Goal: Transaction & Acquisition: Purchase product/service

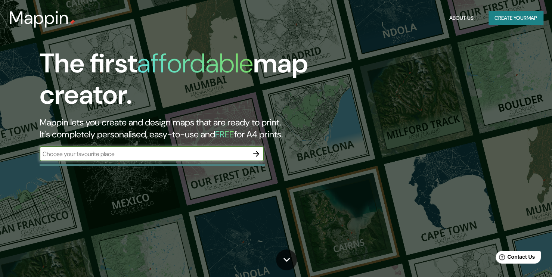
click at [59, 156] on input "text" at bounding box center [144, 154] width 209 height 9
type input "Valledupar César"
click at [258, 155] on icon "button" at bounding box center [256, 153] width 9 height 9
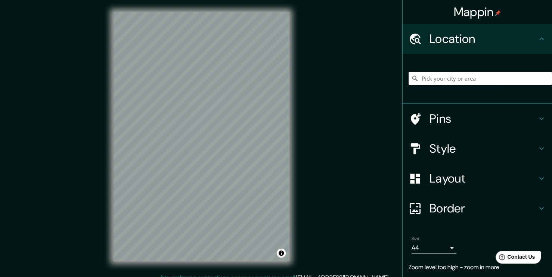
click at [434, 80] on input "Pick your city or area" at bounding box center [479, 78] width 143 height 13
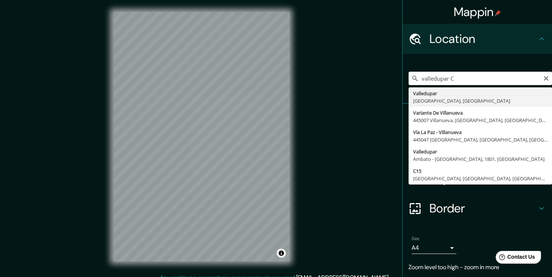
type input "Valledupar, [GEOGRAPHIC_DATA], [GEOGRAPHIC_DATA]"
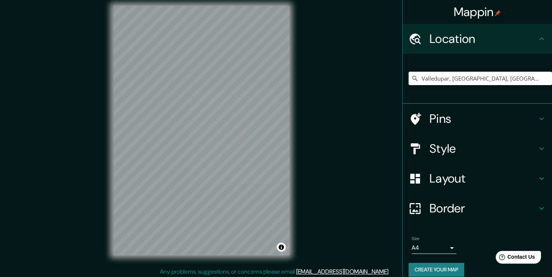
scroll to position [8, 0]
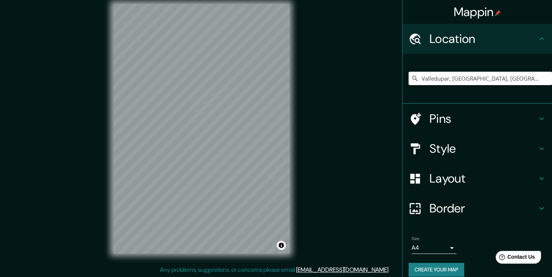
click at [317, 190] on div "Mappin Location [GEOGRAPHIC_DATA], [GEOGRAPHIC_DATA], [GEOGRAPHIC_DATA] Pins St…" at bounding box center [276, 134] width 552 height 285
click at [487, 116] on h4 "Pins" at bounding box center [483, 118] width 108 height 15
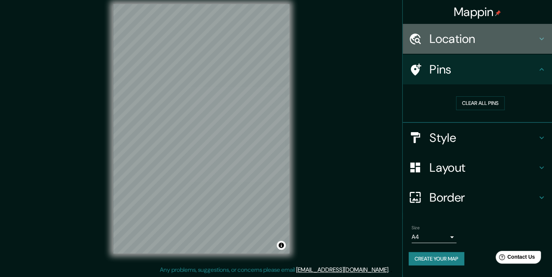
click at [459, 44] on h4 "Location" at bounding box center [483, 38] width 108 height 15
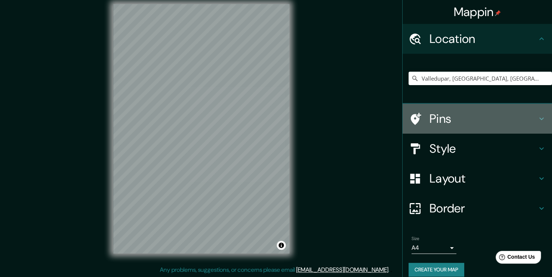
click at [443, 119] on h4 "Pins" at bounding box center [483, 118] width 108 height 15
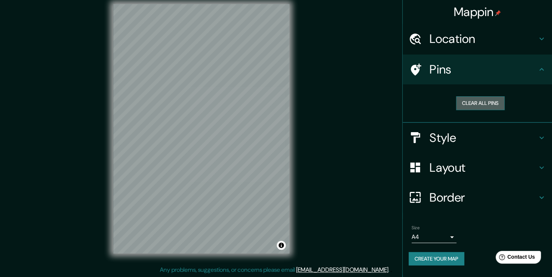
click at [468, 101] on button "Clear all pins" at bounding box center [480, 103] width 49 height 14
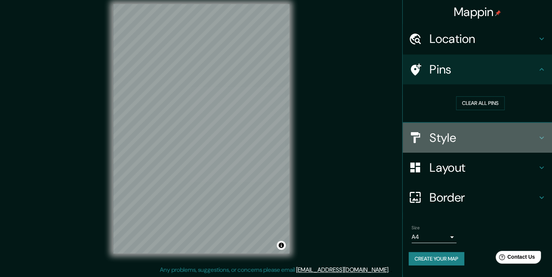
click at [452, 138] on h4 "Style" at bounding box center [483, 137] width 108 height 15
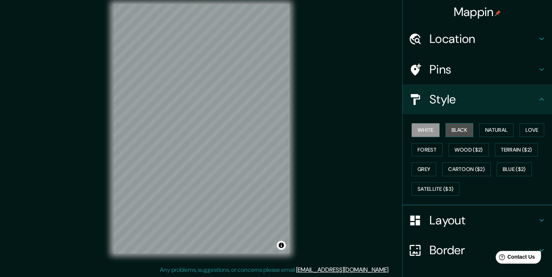
click at [451, 128] on button "Black" at bounding box center [459, 130] width 28 height 14
click at [491, 131] on button "Natural" at bounding box center [496, 130] width 34 height 14
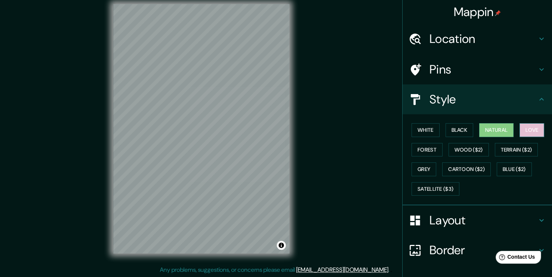
click at [520, 127] on button "Love" at bounding box center [531, 130] width 25 height 14
click at [416, 152] on button "Forest" at bounding box center [426, 150] width 31 height 14
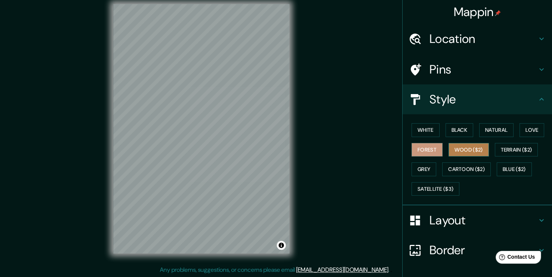
click at [452, 150] on button "Wood ($2)" at bounding box center [468, 150] width 40 height 14
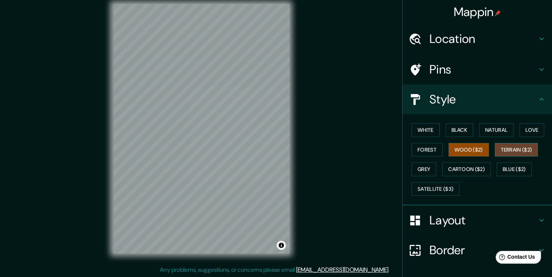
click at [495, 149] on button "Terrain ($2)" at bounding box center [516, 150] width 43 height 14
click at [416, 168] on button "Grey" at bounding box center [423, 169] width 25 height 14
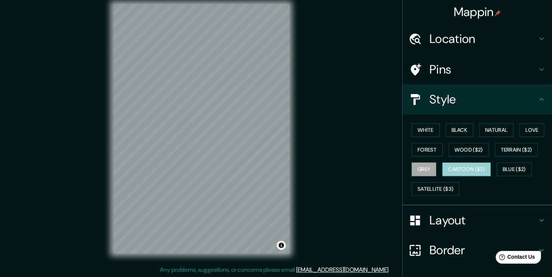
click at [454, 171] on button "Cartoon ($2)" at bounding box center [466, 169] width 49 height 14
click at [502, 169] on button "Blue ($2)" at bounding box center [514, 169] width 35 height 14
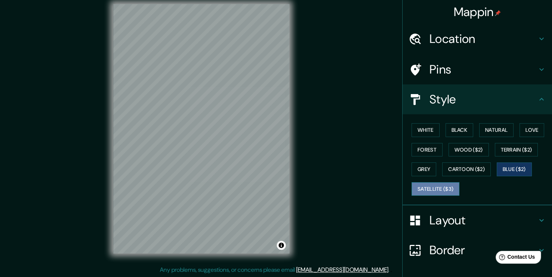
click at [420, 186] on button "Satellite ($3)" at bounding box center [435, 189] width 48 height 14
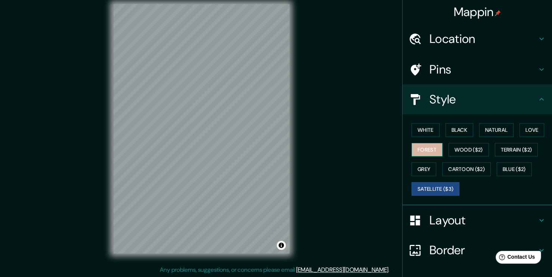
click at [423, 151] on button "Forest" at bounding box center [426, 150] width 31 height 14
click at [523, 221] on h4 "Layout" at bounding box center [483, 220] width 108 height 15
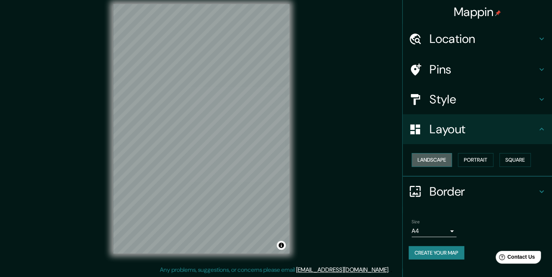
click at [429, 160] on button "Landscape" at bounding box center [431, 160] width 40 height 14
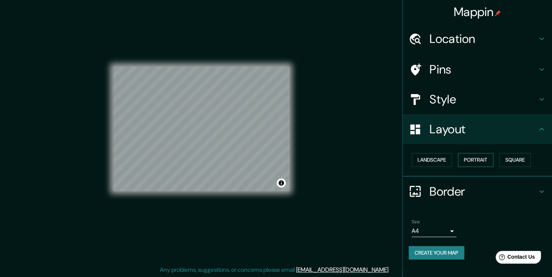
click at [464, 156] on button "Portrait" at bounding box center [475, 160] width 35 height 14
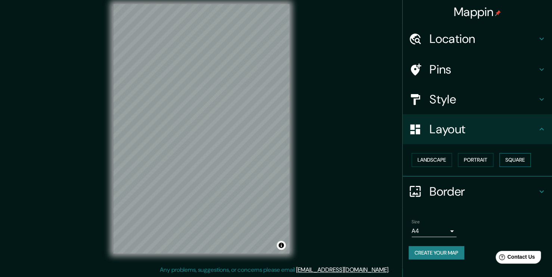
click at [512, 159] on button "Square" at bounding box center [514, 160] width 31 height 14
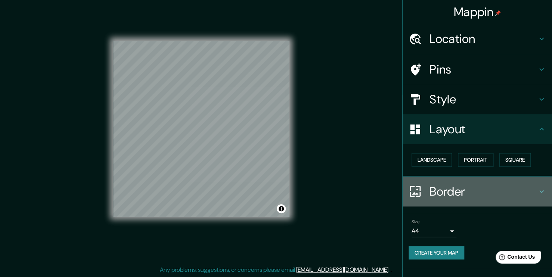
click at [419, 192] on icon at bounding box center [415, 191] width 11 height 11
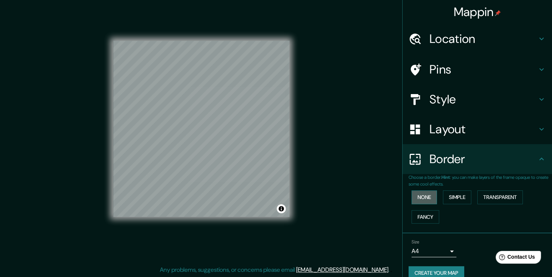
click at [420, 198] on button "None" at bounding box center [423, 197] width 25 height 14
click at [456, 198] on button "Simple" at bounding box center [457, 197] width 28 height 14
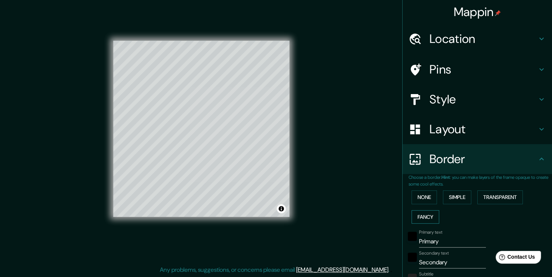
click at [423, 214] on button "Fancy" at bounding box center [425, 217] width 28 height 14
click at [453, 199] on button "Simple" at bounding box center [457, 197] width 28 height 14
click at [425, 202] on button "None" at bounding box center [423, 197] width 25 height 14
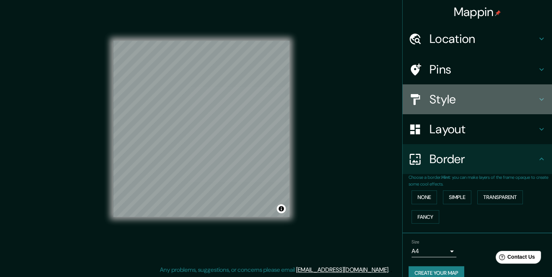
click at [434, 99] on h4 "Style" at bounding box center [483, 99] width 108 height 15
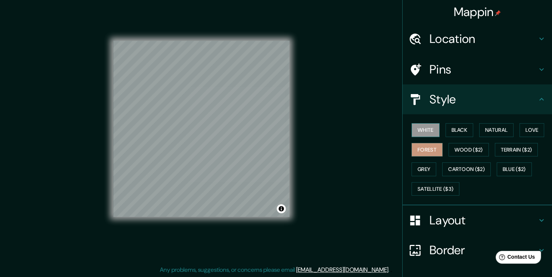
click at [424, 131] on button "White" at bounding box center [425, 130] width 28 height 14
click at [456, 130] on button "Black" at bounding box center [459, 130] width 28 height 14
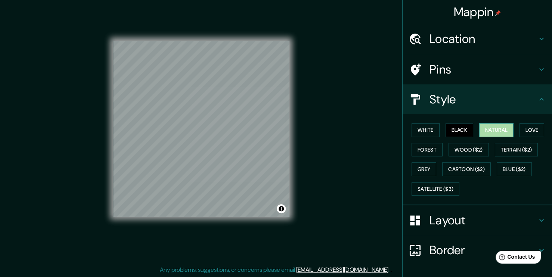
click at [494, 130] on button "Natural" at bounding box center [496, 130] width 34 height 14
click at [519, 129] on button "Love" at bounding box center [531, 130] width 25 height 14
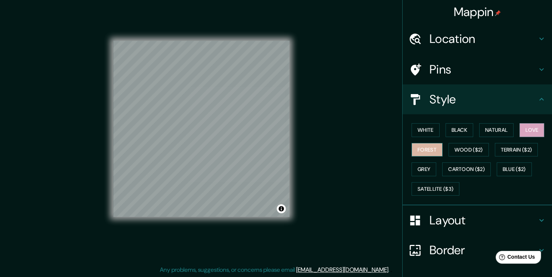
click at [414, 150] on button "Forest" at bounding box center [426, 150] width 31 height 14
click at [452, 66] on h4 "Pins" at bounding box center [483, 69] width 108 height 15
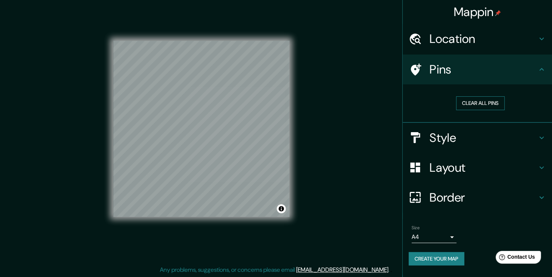
click at [469, 106] on button "Clear all pins" at bounding box center [480, 103] width 49 height 14
click at [466, 104] on button "Clear all pins" at bounding box center [480, 103] width 49 height 14
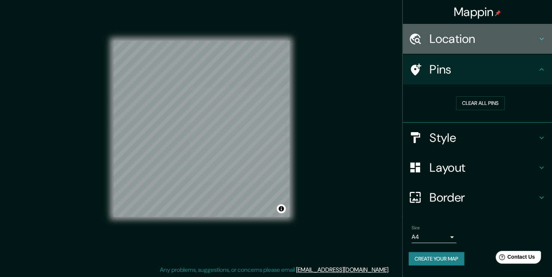
click at [501, 51] on div "Location" at bounding box center [477, 39] width 149 height 30
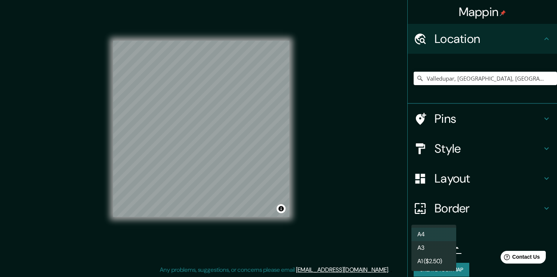
click at [447, 250] on body "Mappin Location [GEOGRAPHIC_DATA], [GEOGRAPHIC_DATA], [GEOGRAPHIC_DATA] Pins St…" at bounding box center [278, 130] width 557 height 277
click at [420, 236] on li "A4" at bounding box center [433, 234] width 45 height 13
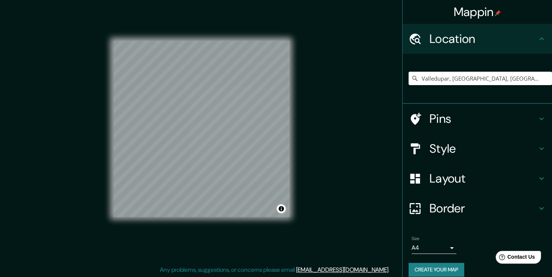
click at [357, 143] on div "Mappin Location [GEOGRAPHIC_DATA], [GEOGRAPHIC_DATA], [GEOGRAPHIC_DATA] Pins St…" at bounding box center [276, 134] width 552 height 285
